Goal: Entertainment & Leisure: Consume media (video, audio)

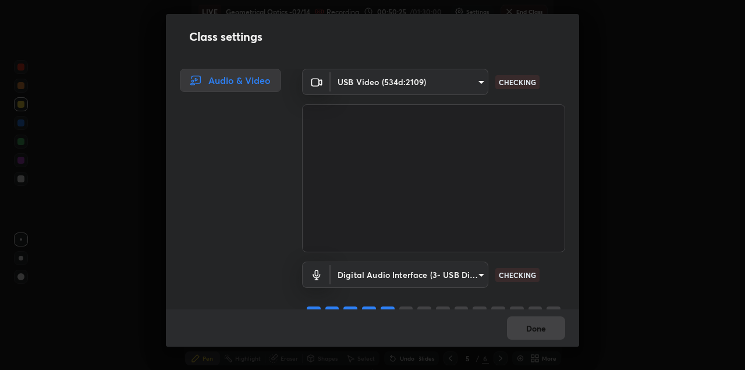
click at [441, 89] on body "Erase all LIVE Geometrical Optics -02/14 Recording 00:50:25 / 01:30:00 Settings…" at bounding box center [372, 185] width 745 height 370
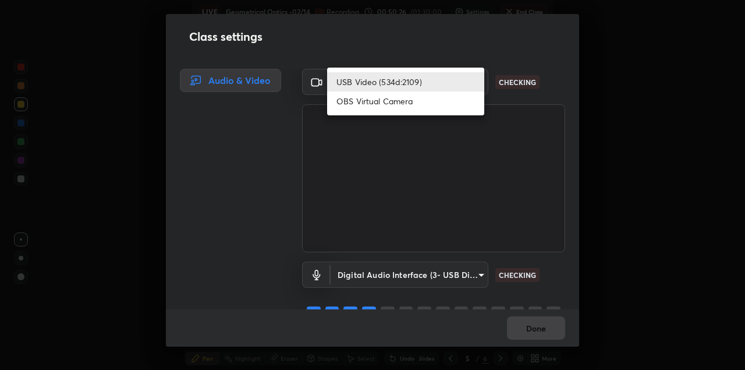
click at [441, 84] on li "USB Video (534d:2109)" at bounding box center [405, 81] width 157 height 19
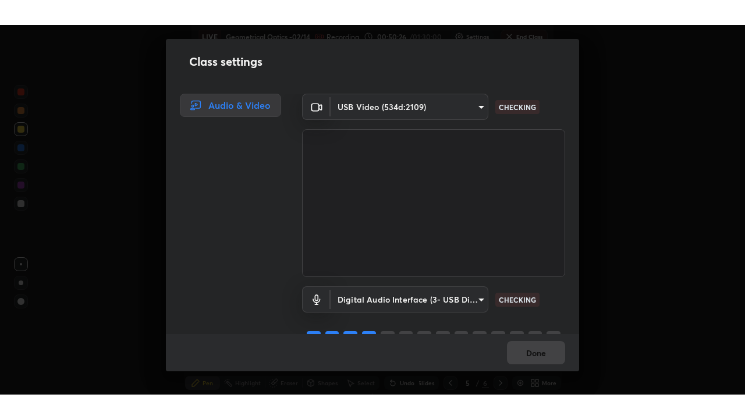
scroll to position [23, 0]
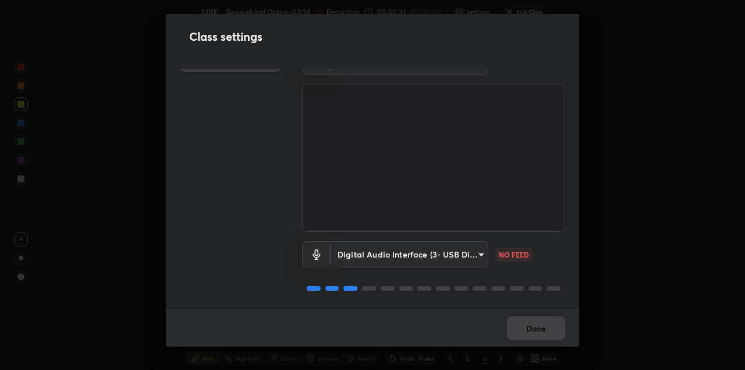
click at [457, 246] on body "Erase all LIVE Geometrical Optics -02/14 Recording 00:50:31 / 01:30:00 Settings…" at bounding box center [372, 185] width 745 height 370
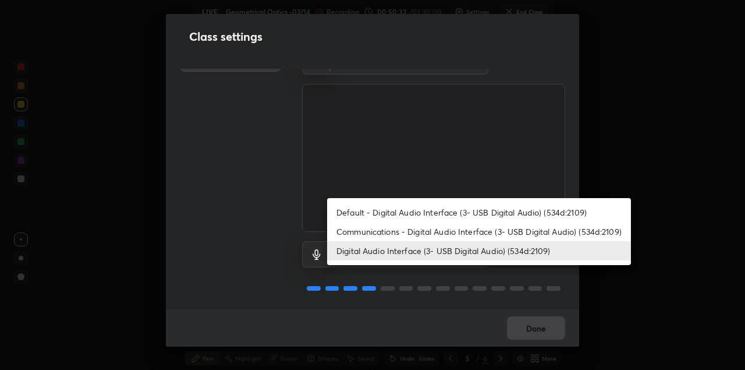
click at [435, 213] on li "Default - Digital Audio Interface (3- USB Digital Audio) (534d:2109)" at bounding box center [479, 212] width 304 height 19
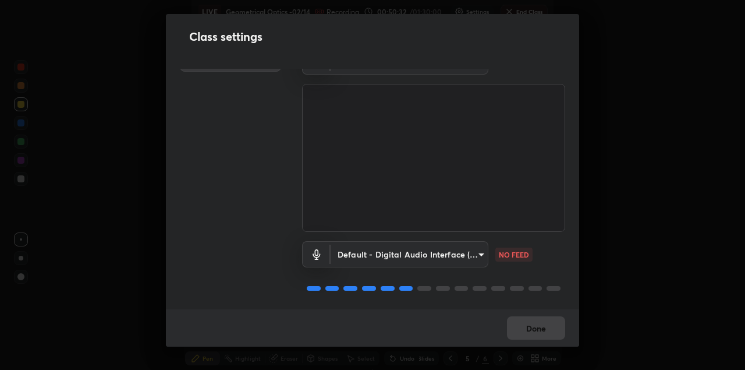
click at [434, 249] on body "Erase all LIVE Geometrical Optics -02/14 Recording 00:50:32 / 01:30:00 Settings…" at bounding box center [372, 185] width 745 height 370
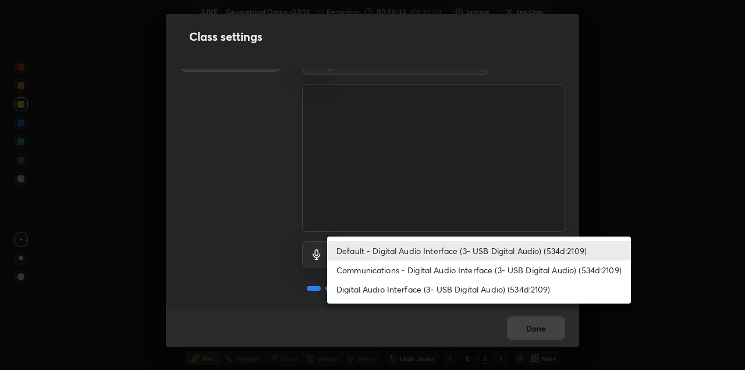
click at [450, 288] on li "Digital Audio Interface (3- USB Digital Audio) (534d:2109)" at bounding box center [479, 289] width 304 height 19
type input "8561d0645ec67383fa690b6bf58298da522add8bf1cd43f27a04a8968649231f"
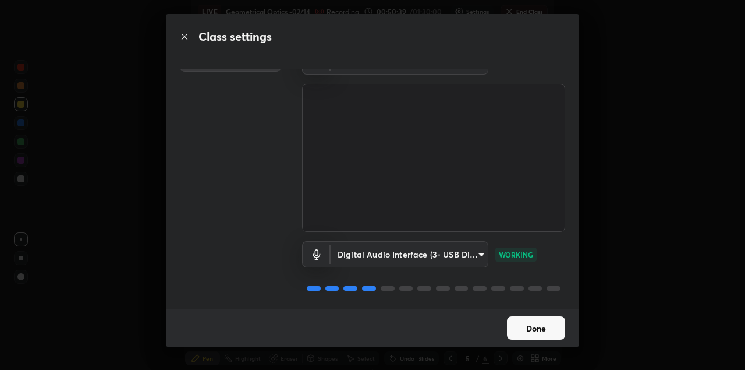
click at [532, 327] on button "Done" at bounding box center [536, 327] width 58 height 23
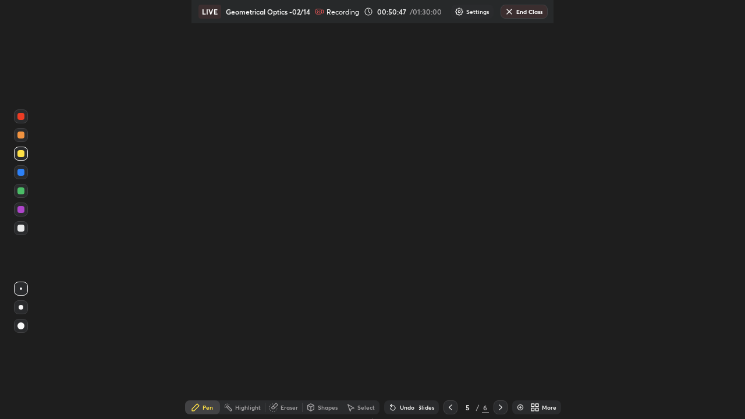
click at [535, 369] on div "More" at bounding box center [543, 408] width 35 height 14
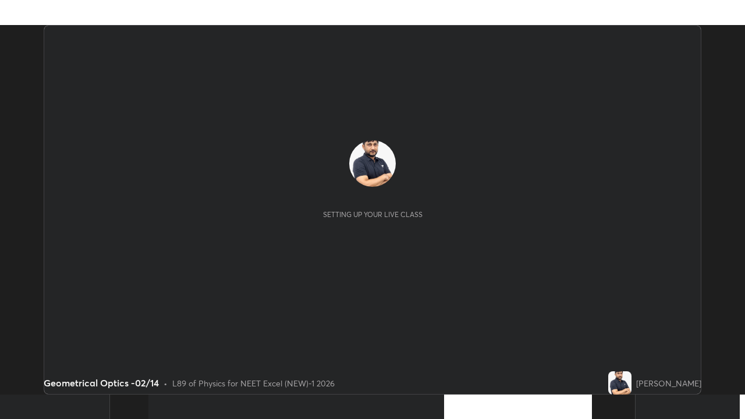
scroll to position [370, 745]
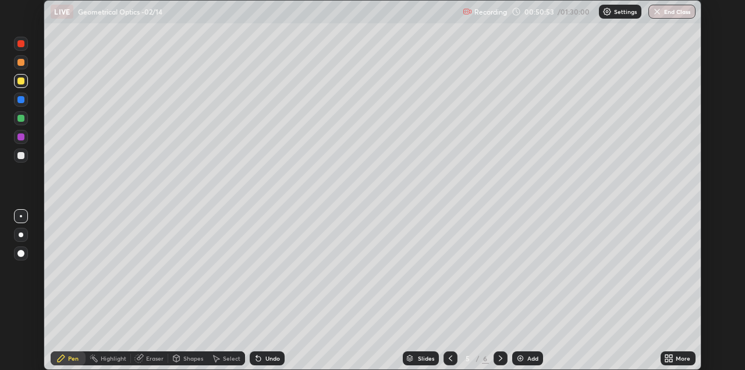
click at [673, 359] on icon at bounding box center [671, 360] width 3 height 3
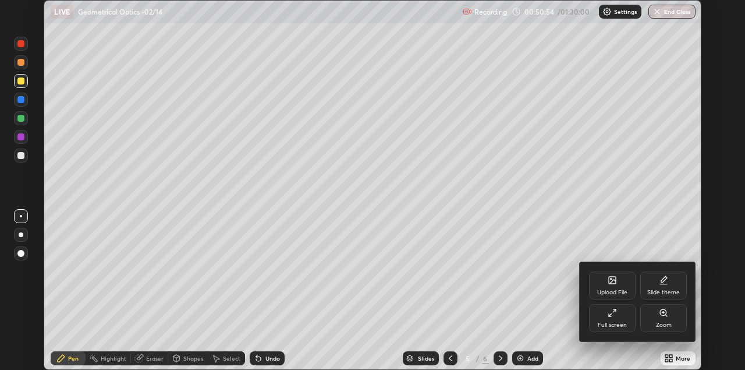
click at [618, 326] on div "Full screen" at bounding box center [612, 325] width 29 height 6
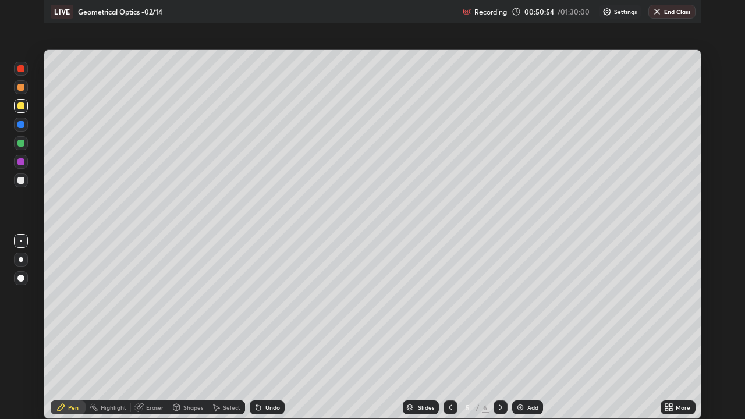
scroll to position [419, 745]
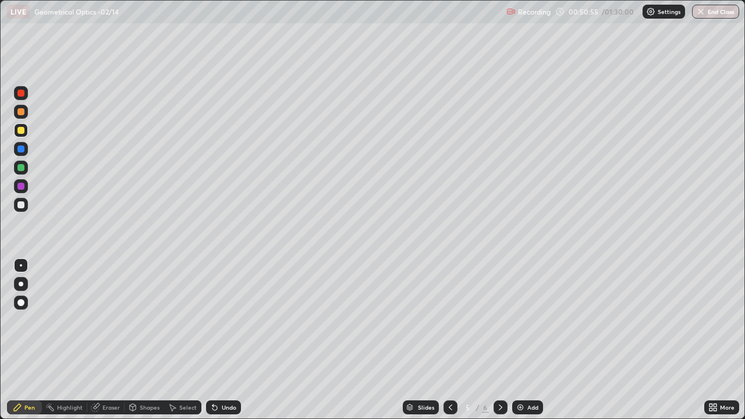
click at [657, 16] on div "Settings" at bounding box center [664, 12] width 43 height 14
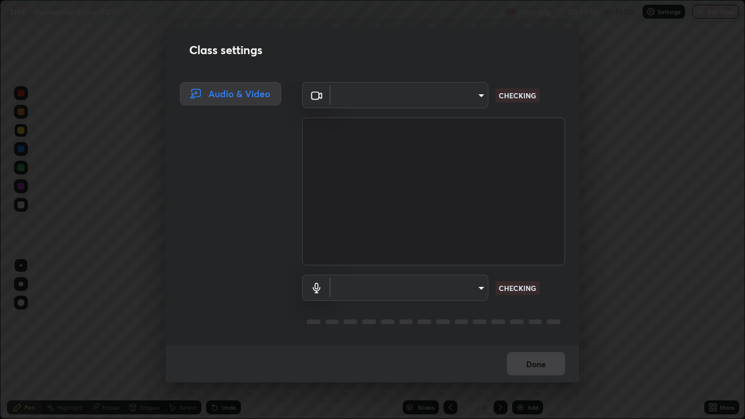
click at [466, 98] on body "Erase all LIVE Geometrical Optics -02/14 Recording 00:50:56 / 01:30:00 Settings…" at bounding box center [372, 209] width 745 height 419
click at [459, 98] on div at bounding box center [372, 209] width 745 height 419
type input "328e6f2585a3e25061caa5f7d933288efad2554777a51eb926c3b8af65148c91"
type input "8561d0645ec67383fa690b6bf58298da522add8bf1cd43f27a04a8968649231f"
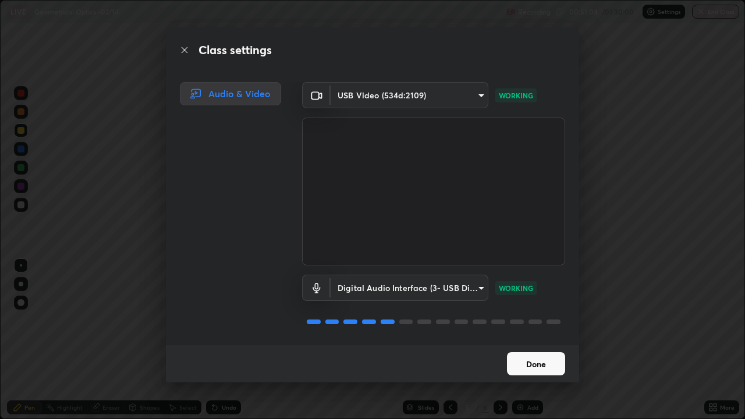
click at [535, 363] on button "Done" at bounding box center [536, 363] width 58 height 23
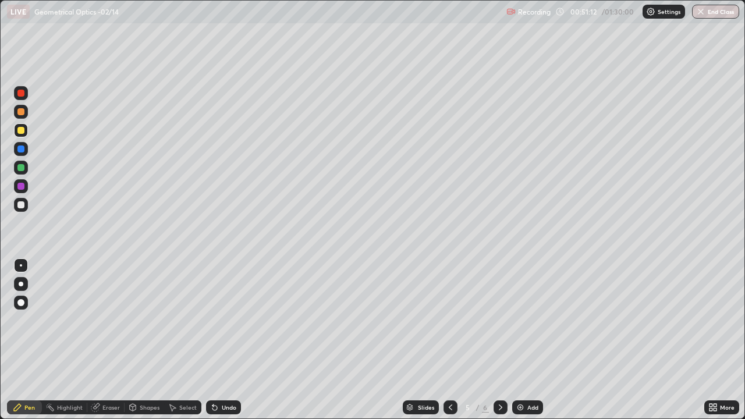
click at [524, 369] on div "Add" at bounding box center [527, 408] width 31 height 14
click at [452, 369] on icon at bounding box center [450, 407] width 9 height 9
click at [528, 369] on div "Add" at bounding box center [527, 408] width 31 height 14
click at [452, 369] on icon at bounding box center [450, 407] width 9 height 9
click at [21, 204] on div at bounding box center [20, 204] width 7 height 7
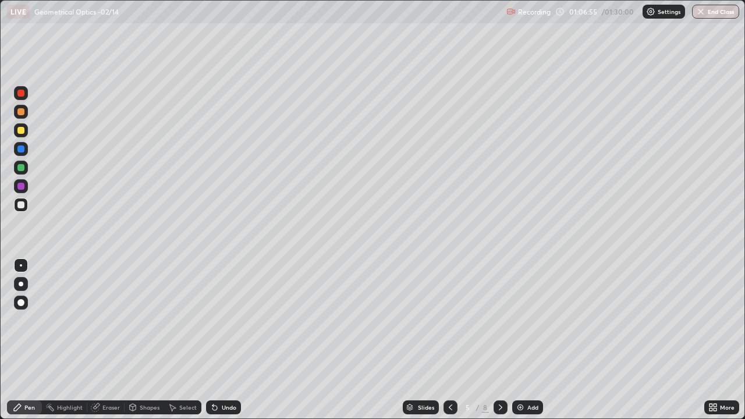
click at [517, 369] on img at bounding box center [520, 407] width 9 height 9
click at [20, 129] on div at bounding box center [20, 130] width 7 height 7
click at [19, 203] on div at bounding box center [20, 204] width 7 height 7
click at [20, 168] on div at bounding box center [20, 167] width 7 height 7
click at [20, 204] on div at bounding box center [20, 204] width 7 height 7
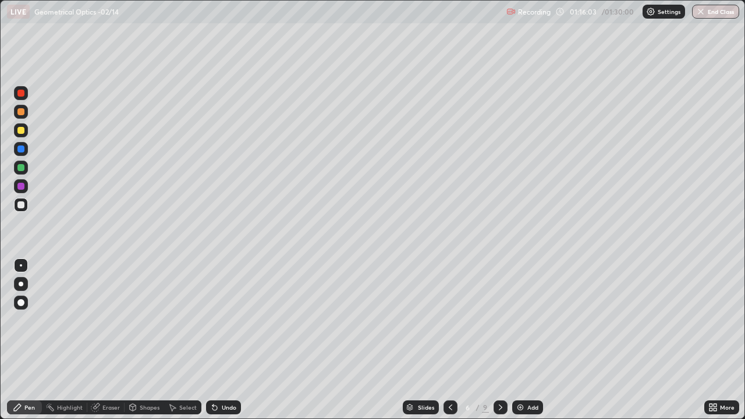
click at [517, 369] on img at bounding box center [520, 407] width 9 height 9
click at [21, 130] on div at bounding box center [20, 130] width 7 height 7
click at [25, 204] on div at bounding box center [21, 205] width 14 height 14
click at [22, 168] on div at bounding box center [20, 167] width 7 height 7
click at [22, 206] on div at bounding box center [20, 204] width 7 height 7
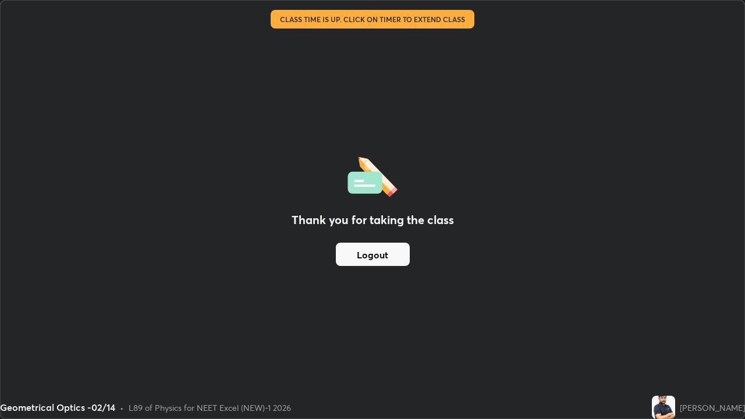
click at [403, 249] on button "Logout" at bounding box center [373, 254] width 74 height 23
